Goal: Transaction & Acquisition: Purchase product/service

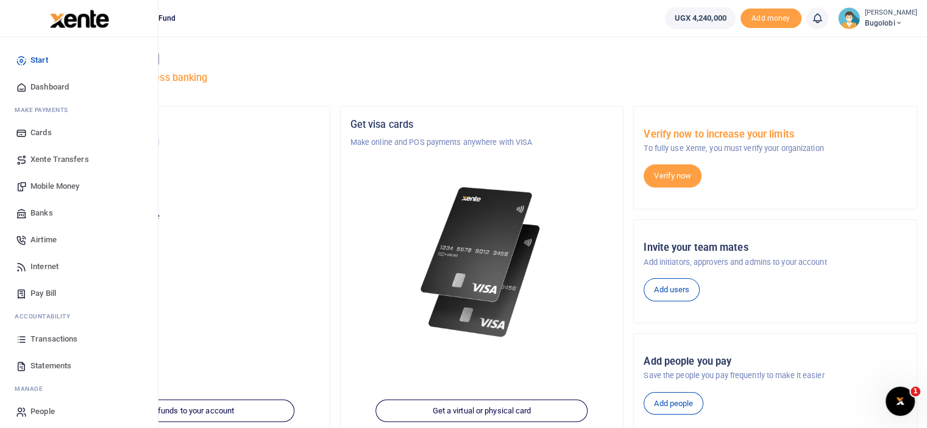
click at [49, 215] on span "Banks" at bounding box center [41, 213] width 23 height 12
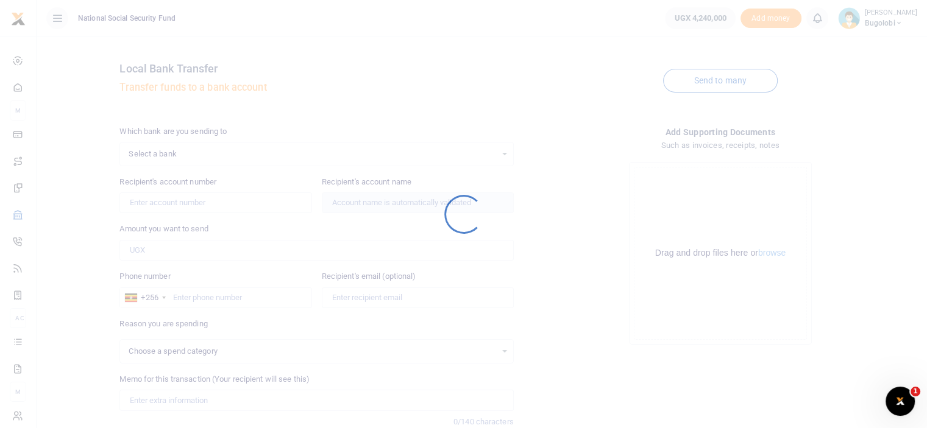
select select
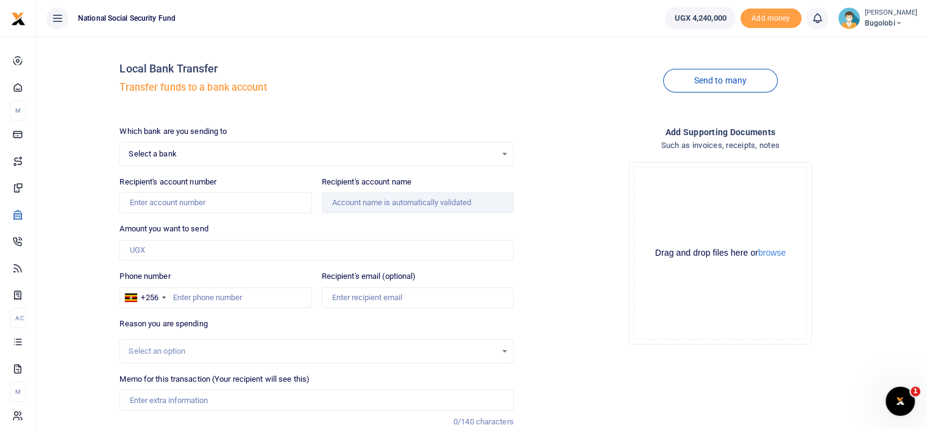
click at [493, 155] on span "Select a bank" at bounding box center [312, 154] width 367 height 12
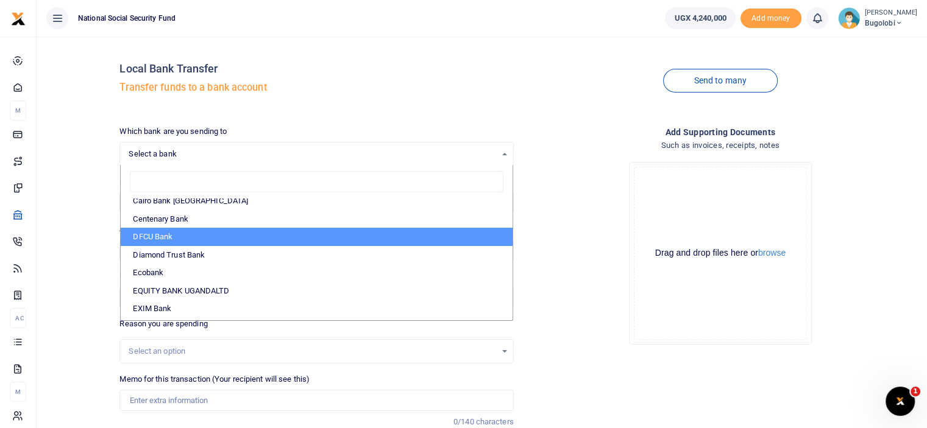
scroll to position [122, 0]
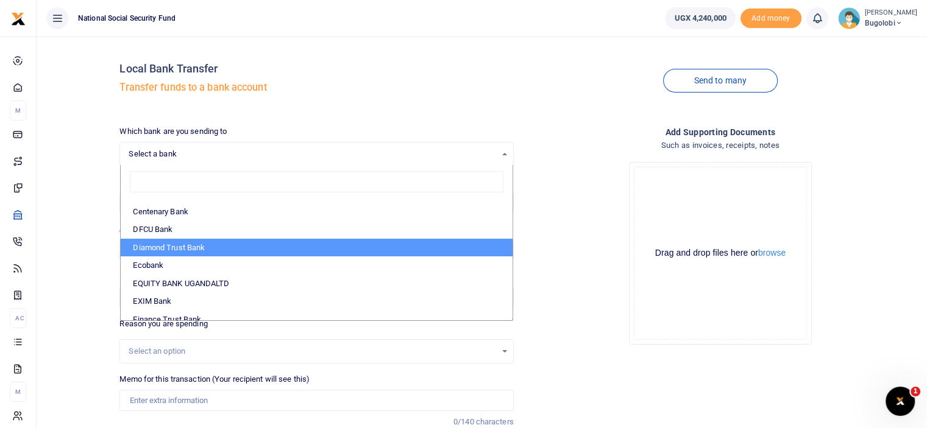
click at [172, 253] on li "Diamond Trust Bank" at bounding box center [316, 248] width 391 height 18
select select "DTB"
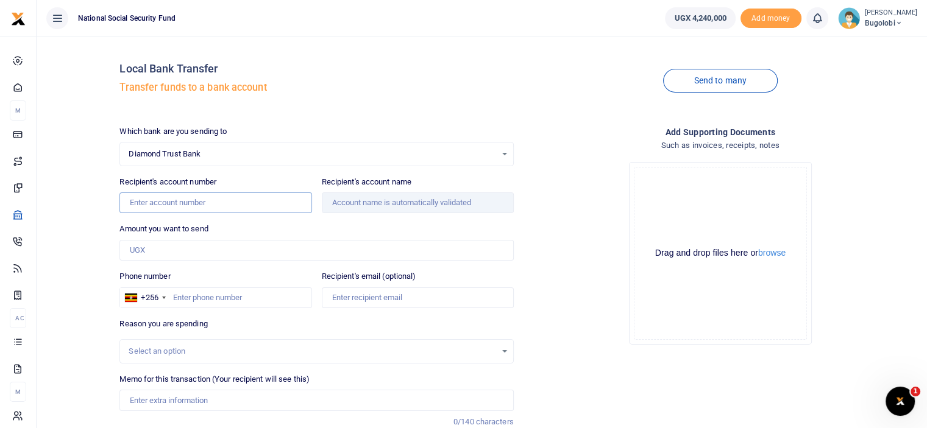
click at [239, 202] on input "Recipient's account number" at bounding box center [215, 203] width 192 height 21
click at [479, 207] on input "Recipient's account name" at bounding box center [418, 203] width 192 height 21
click at [250, 217] on div "Which bank are you sending to Diamond Trust Bank Select an option... Select a b…" at bounding box center [316, 303] width 403 height 355
click at [260, 204] on input "6007216864" at bounding box center [215, 203] width 192 height 21
type input "6"
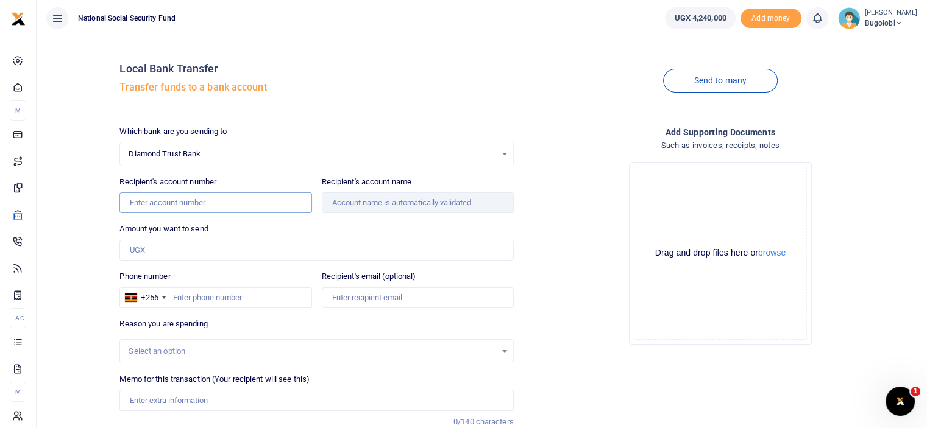
click at [202, 199] on input "Recipient's account number" at bounding box center [215, 203] width 192 height 21
type input "0113770001"
click at [567, 111] on div "Send to many" at bounding box center [719, 80] width 403 height 69
type input "Bugolobi Village Mall Ltd"
click at [189, 250] on input "Amount you want to send" at bounding box center [316, 250] width 394 height 21
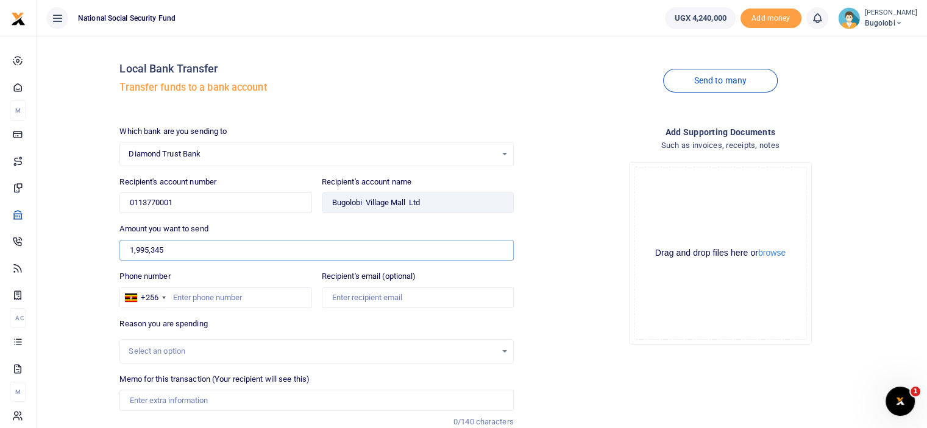
type input "1,995,345"
click at [539, 85] on div "Send to many" at bounding box center [719, 80] width 403 height 69
click at [219, 297] on input "Phone number" at bounding box center [215, 298] width 192 height 21
type input "702569610"
click at [592, 121] on div "Local Bank Transfer Transfer funds to a bank account Send to many Which bank ar…" at bounding box center [518, 262] width 807 height 433
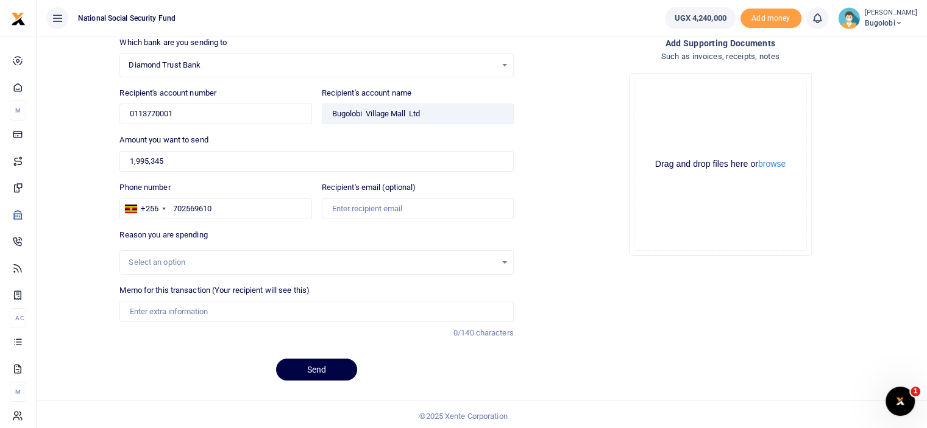
scroll to position [91, 0]
click at [504, 263] on div "Select an option" at bounding box center [316, 260] width 392 height 13
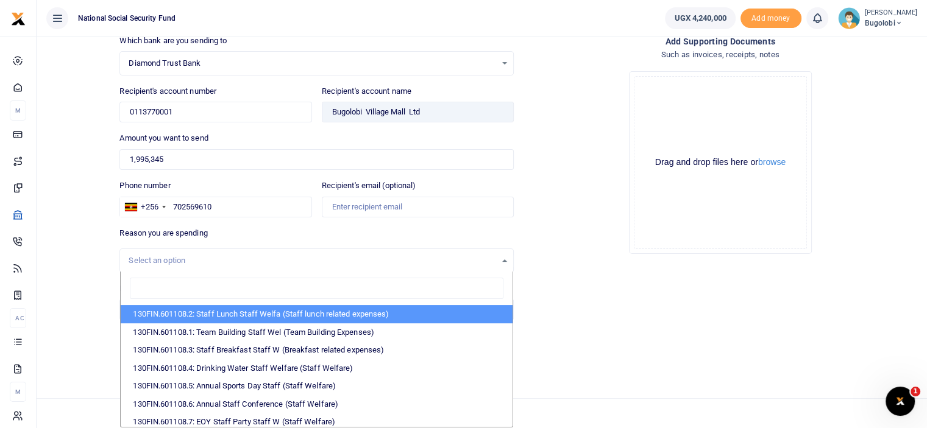
click at [578, 216] on div "Drop your files here Drag and drop files here or browse Powered by Uppy" at bounding box center [720, 163] width 394 height 202
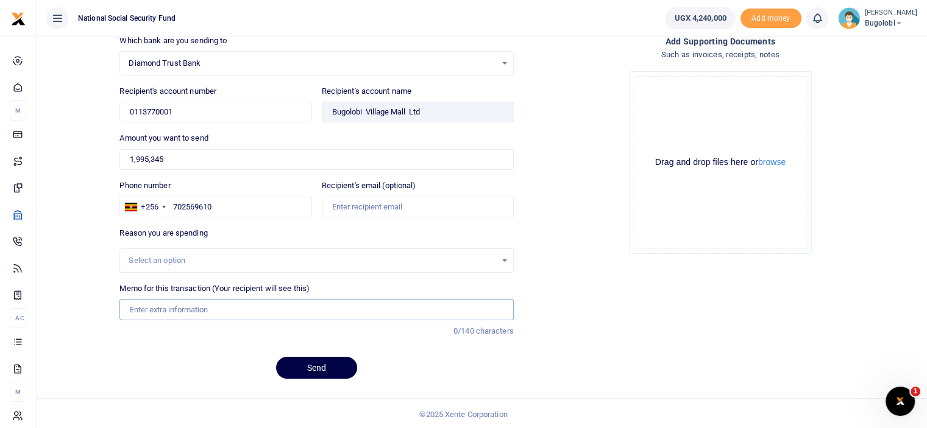
click at [272, 309] on input "Memo for this transaction (Your recipient will see this)" at bounding box center [316, 309] width 394 height 21
type input "Electricity bill for July 2025"
click at [555, 235] on div "Drop your files here Drag and drop files here or browse Powered by Uppy" at bounding box center [720, 163] width 394 height 202
click at [417, 194] on div "Recipient's email (optional)" at bounding box center [418, 199] width 192 height 38
click at [407, 209] on input "Recipient's email (optional)" at bounding box center [418, 207] width 192 height 21
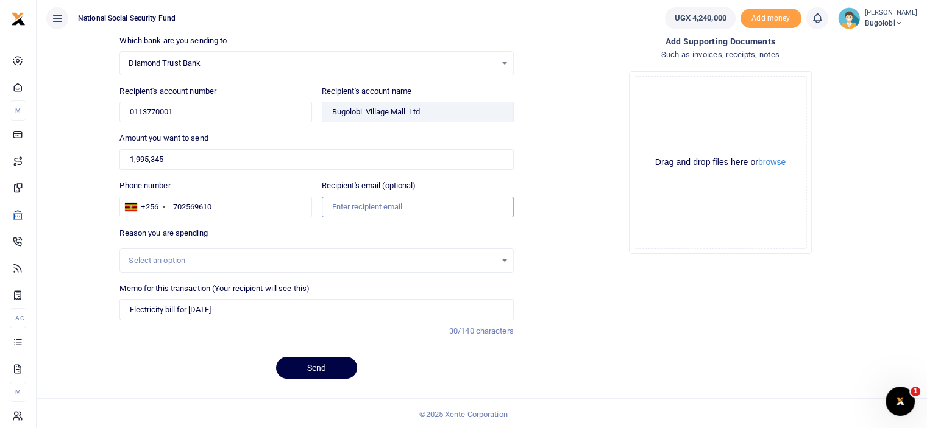
type input "rssonko@nssfug.org"
click at [582, 203] on div "Drop your files here Drag and drop files here or browse Powered by Uppy" at bounding box center [720, 163] width 394 height 202
click at [777, 160] on button "browse" at bounding box center [771, 162] width 27 height 9
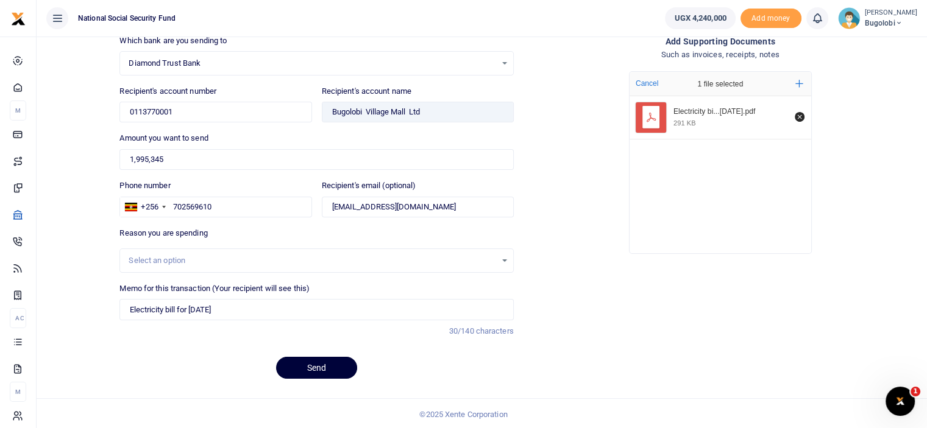
click at [340, 370] on button "Send" at bounding box center [316, 368] width 81 height 22
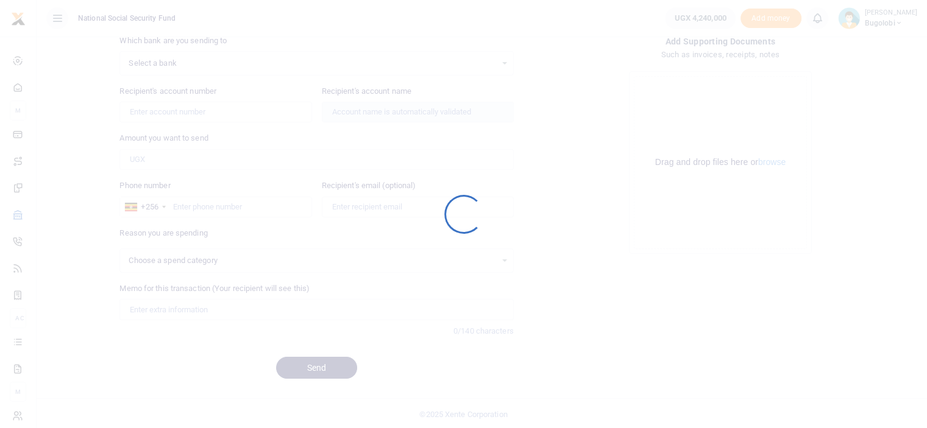
select select
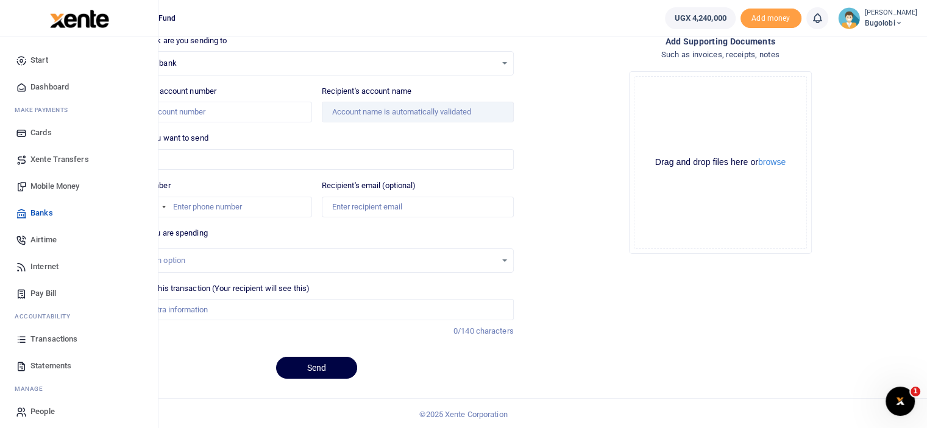
click at [45, 180] on span "Mobile Money" at bounding box center [54, 186] width 49 height 12
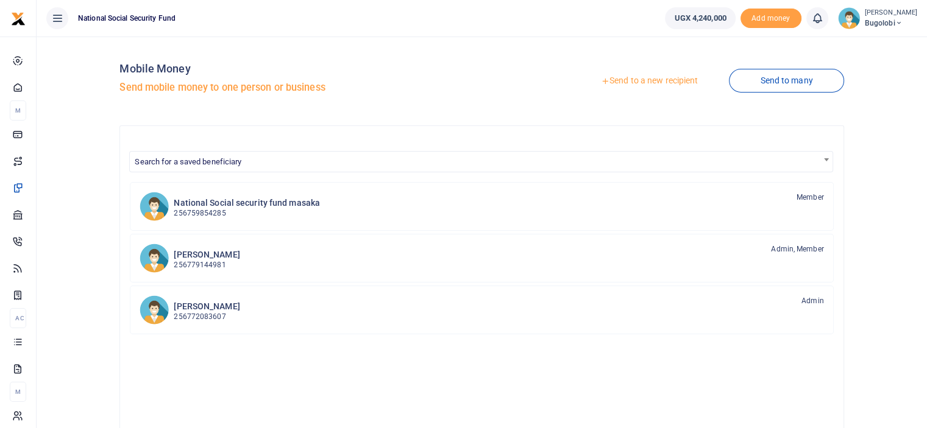
click at [621, 77] on link "Send to a new recipient" at bounding box center [649, 81] width 159 height 22
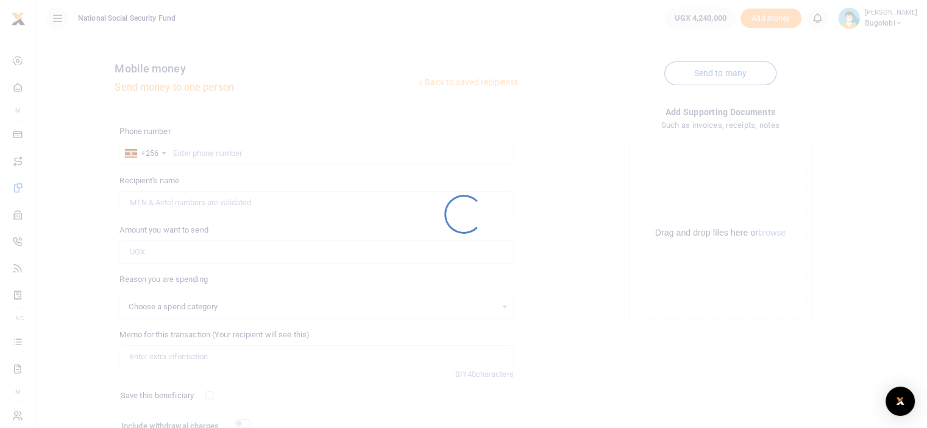
select select
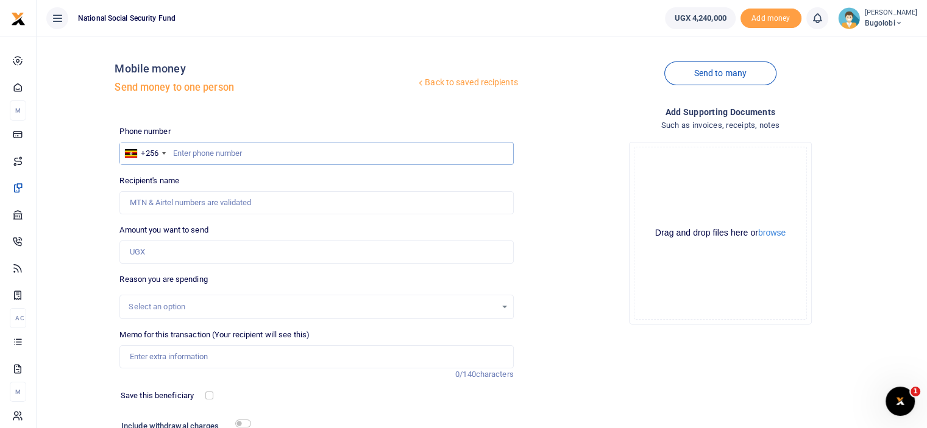
click at [361, 157] on input "text" at bounding box center [316, 153] width 394 height 23
type input "776694788"
type input "[PERSON_NAME]"
type input "776694788"
click at [246, 252] on input "Amount you want to send" at bounding box center [316, 252] width 394 height 23
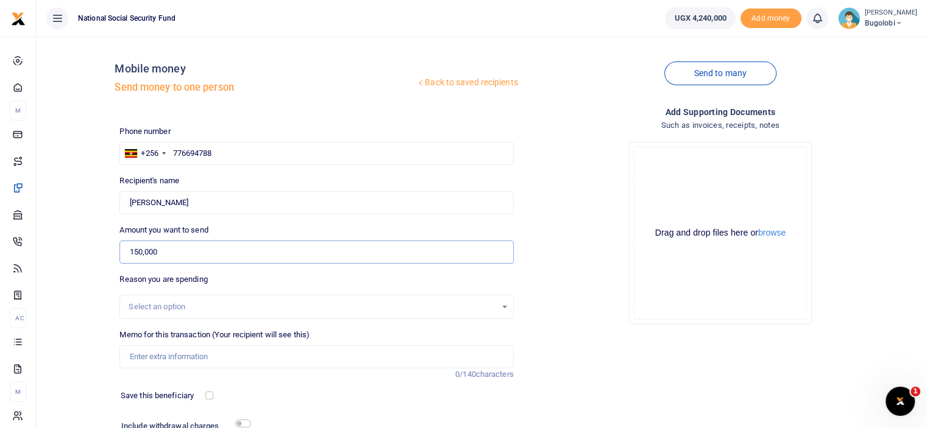
type input "150,000"
click at [595, 174] on div "Drop your files here Drag and drop files here or browse Powered by Uppy" at bounding box center [720, 233] width 394 height 202
click at [211, 360] on input "Memo for this transaction (Your recipient will see this)" at bounding box center [316, 356] width 394 height 23
type input "Birthday Cake for [DEMOGRAPHIC_DATA]"
click at [543, 319] on div "Drop your files here Drag and drop files here or browse Powered by Uppy" at bounding box center [720, 233] width 394 height 202
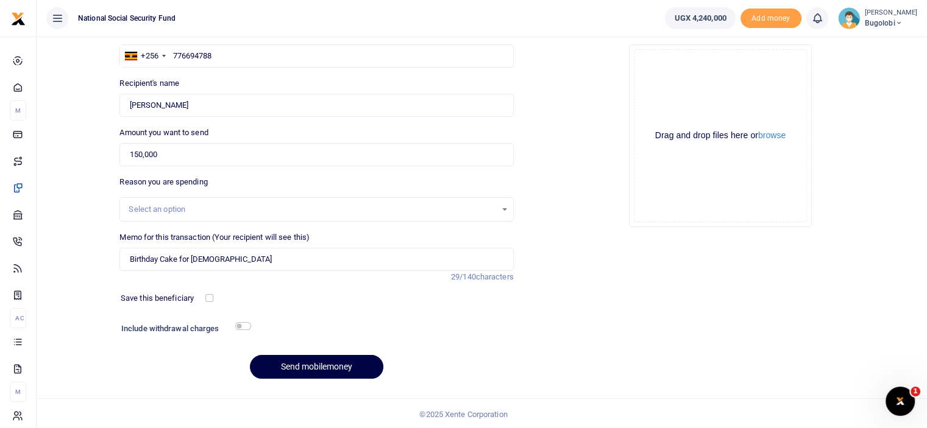
scroll to position [99, 0]
click at [242, 327] on input "checkbox" at bounding box center [243, 325] width 16 height 8
checkbox input "true"
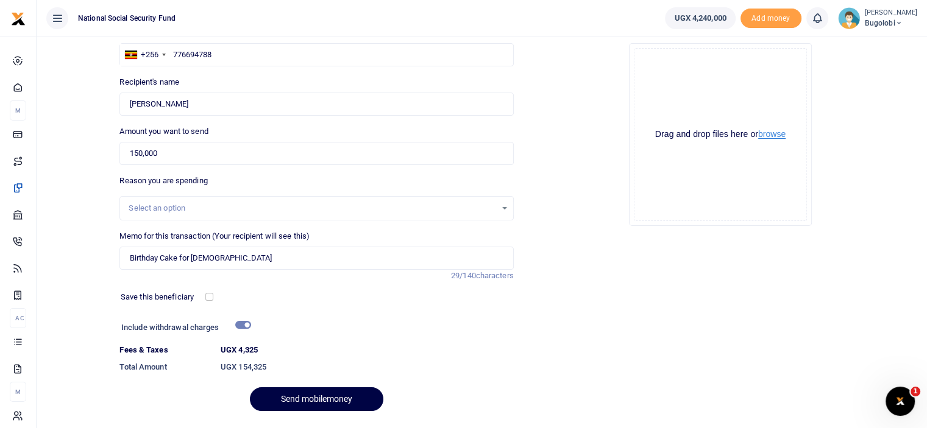
click at [782, 138] on button "browse" at bounding box center [771, 134] width 27 height 9
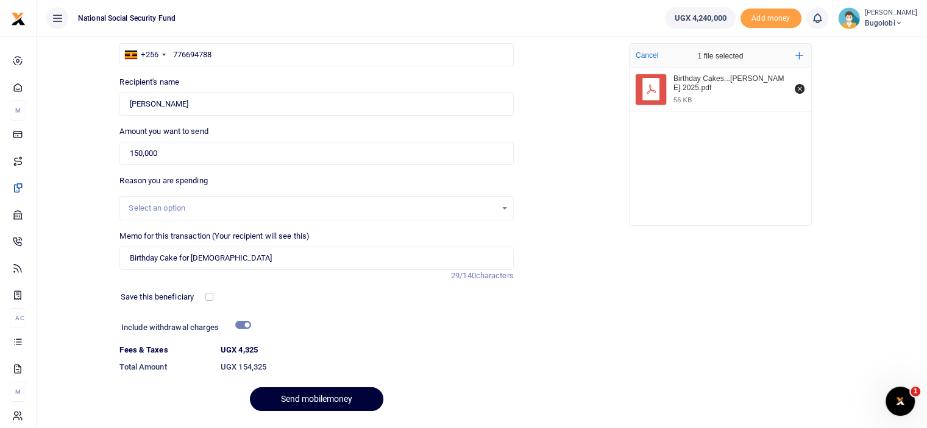
click at [347, 394] on button "Send mobilemoney" at bounding box center [316, 399] width 133 height 24
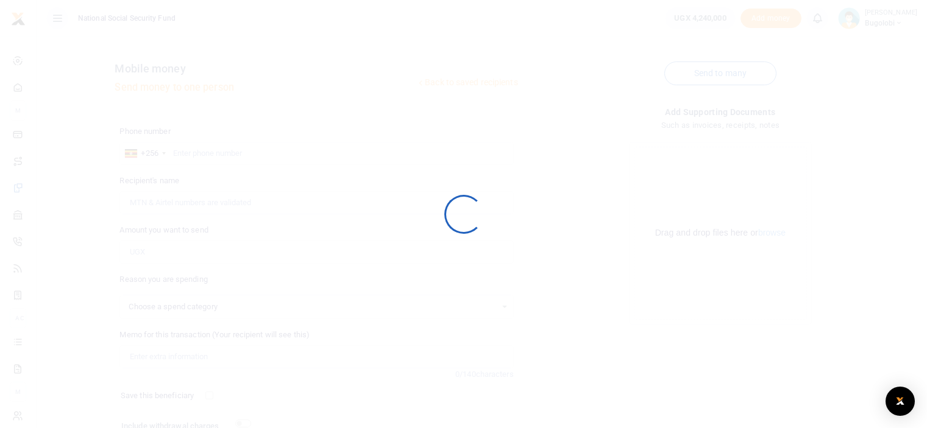
scroll to position [99, 0]
select select
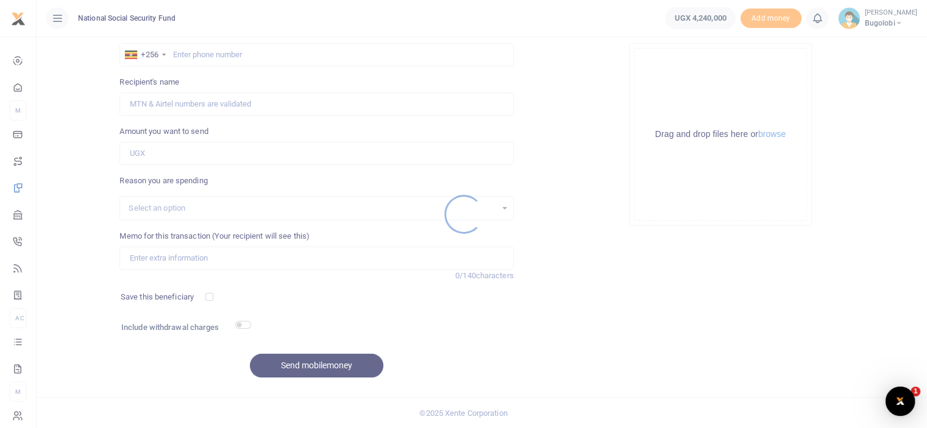
scroll to position [0, 0]
